Goal: Task Accomplishment & Management: Complete application form

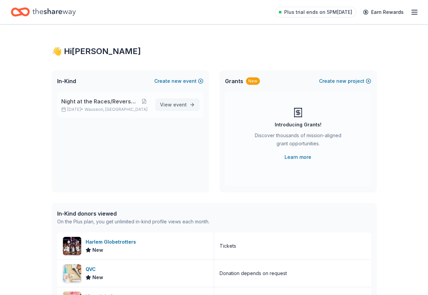
click at [179, 104] on span "event" at bounding box center [180, 105] width 14 height 6
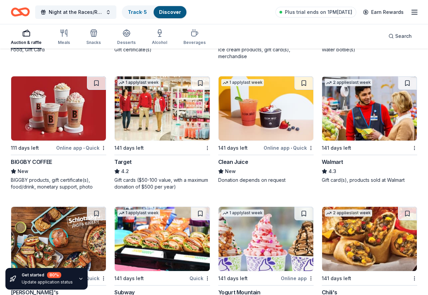
scroll to position [4710, 0]
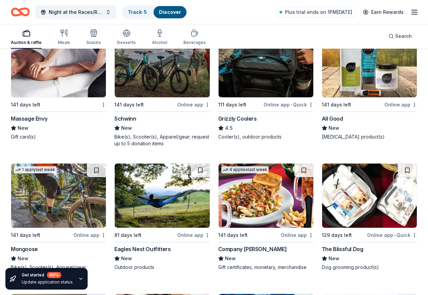
scroll to position [5622, 0]
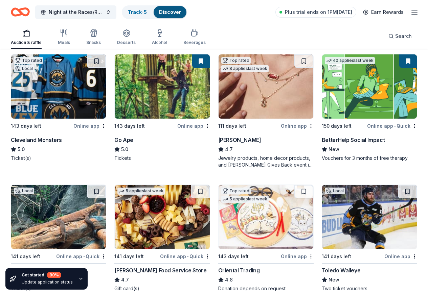
scroll to position [0, 0]
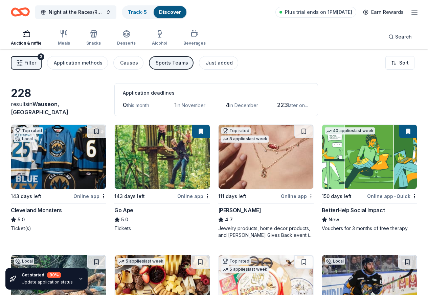
click at [52, 163] on img at bounding box center [58, 157] width 95 height 64
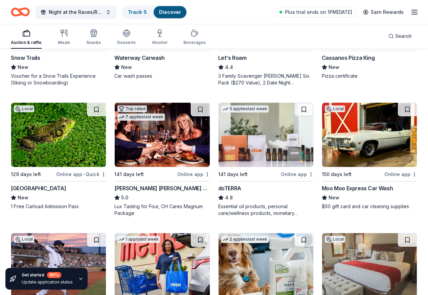
scroll to position [541, 0]
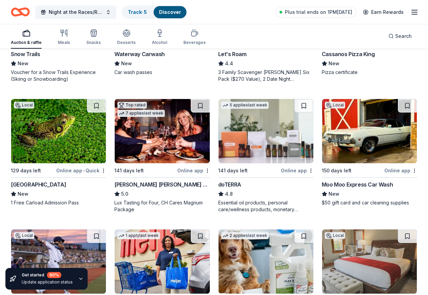
click at [49, 230] on img at bounding box center [58, 262] width 95 height 64
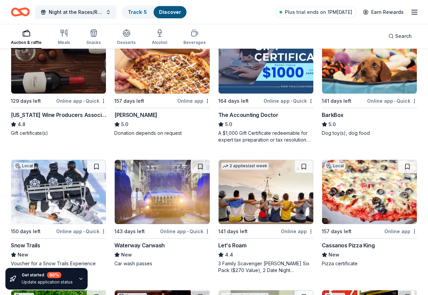
scroll to position [338, 0]
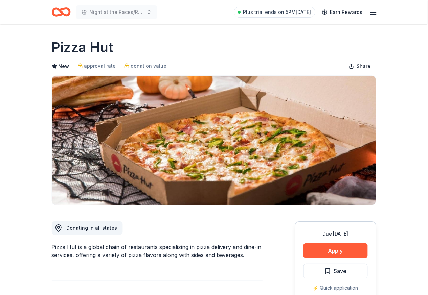
click at [331, 253] on button "Apply" at bounding box center [336, 251] width 64 height 15
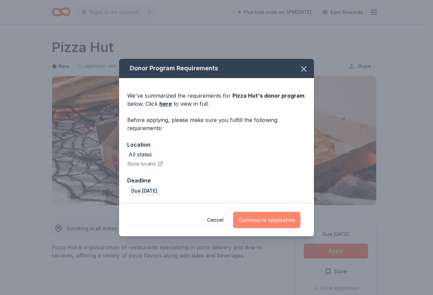
click at [262, 220] on button "Continue to application" at bounding box center [266, 220] width 67 height 16
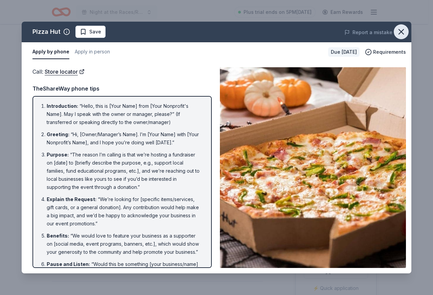
click at [401, 32] on icon "button" at bounding box center [400, 31] width 9 height 9
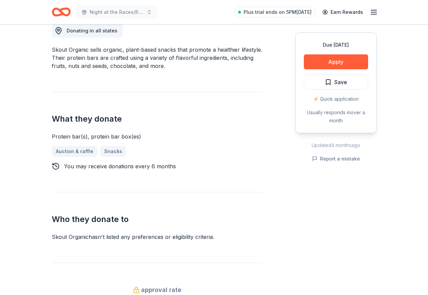
scroll to position [101, 0]
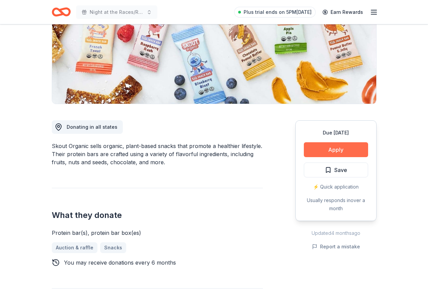
click at [345, 147] on button "Apply" at bounding box center [336, 149] width 64 height 15
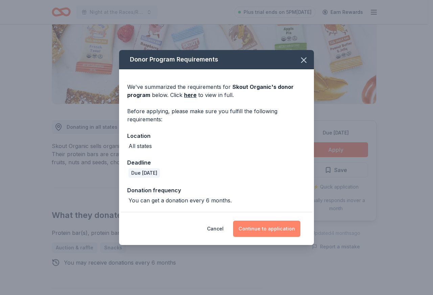
click at [258, 227] on button "Continue to application" at bounding box center [266, 229] width 67 height 16
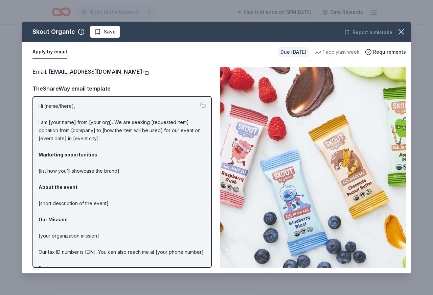
click at [142, 72] on button at bounding box center [145, 72] width 7 height 5
click at [400, 29] on icon "button" at bounding box center [400, 31] width 9 height 9
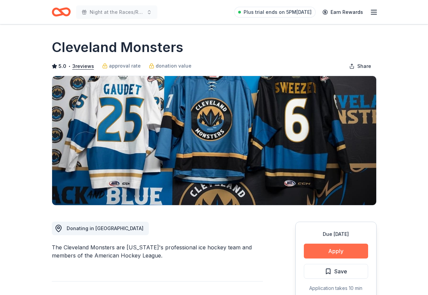
click at [324, 252] on button "Apply" at bounding box center [336, 251] width 64 height 15
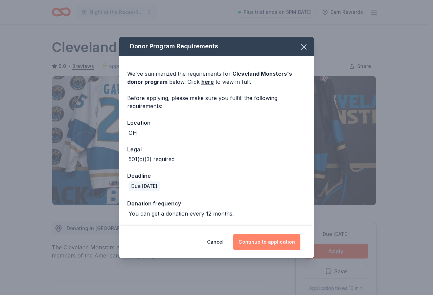
click at [267, 245] on button "Continue to application" at bounding box center [266, 242] width 67 height 16
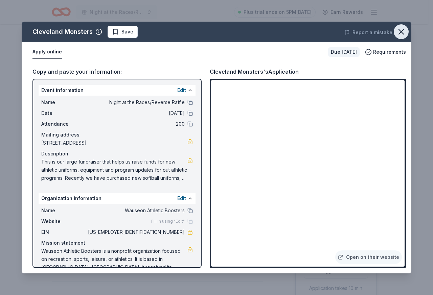
click at [401, 30] on icon "button" at bounding box center [400, 31] width 9 height 9
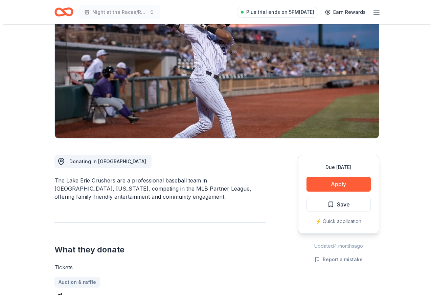
scroll to position [68, 0]
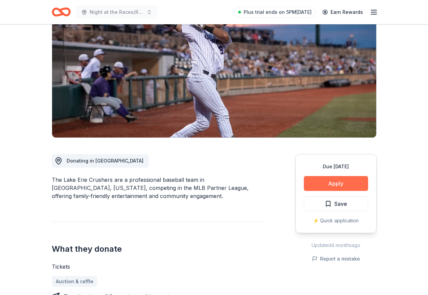
click at [318, 184] on button "Apply" at bounding box center [336, 183] width 64 height 15
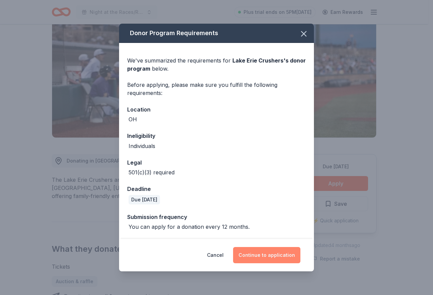
click at [269, 261] on button "Continue to application" at bounding box center [266, 255] width 67 height 16
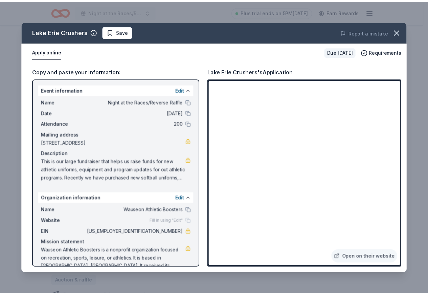
scroll to position [12, 0]
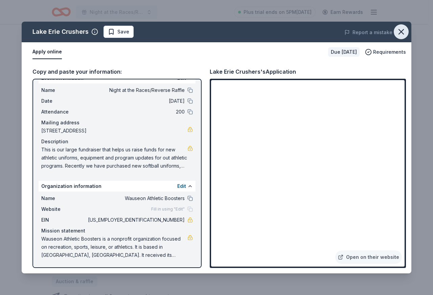
click at [401, 31] on icon "button" at bounding box center [401, 31] width 5 height 5
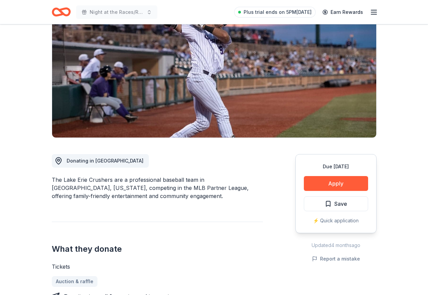
scroll to position [0, 0]
